Goal: Complete application form

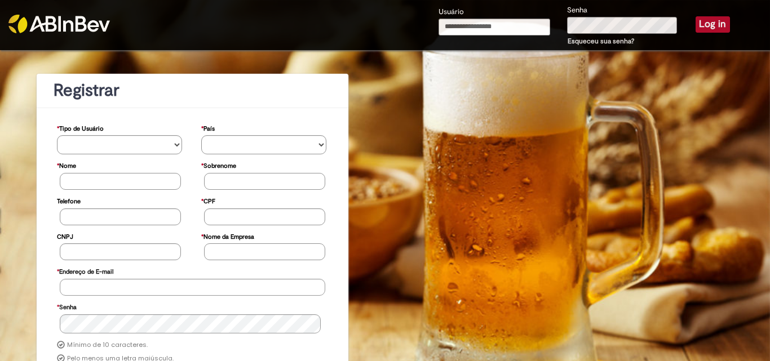
click at [465, 25] on input "Usuário" at bounding box center [495, 27] width 112 height 17
type input "**********"
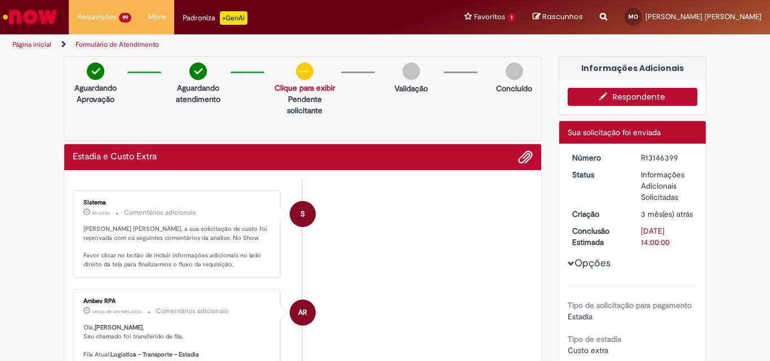
scroll to position [1791, 0]
